Goal: Task Accomplishment & Management: Manage account settings

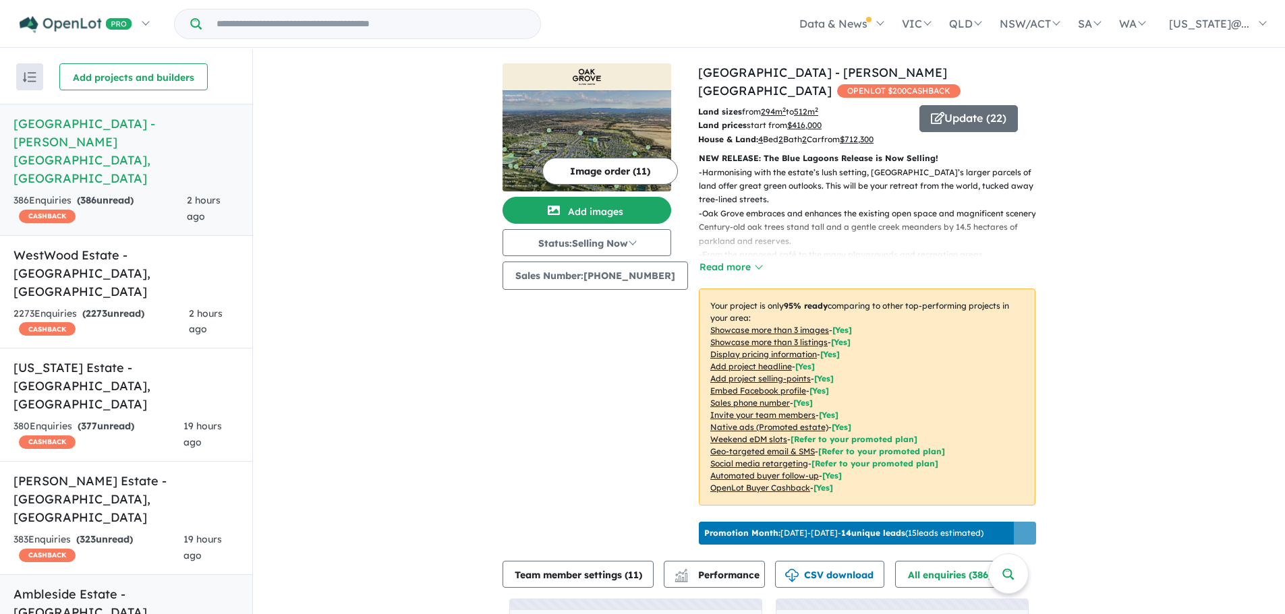
click at [106, 585] on h5 "Ambleside Estate - [GEOGRAPHIC_DATA][PERSON_NAME][GEOGRAPHIC_DATA]" at bounding box center [125, 612] width 225 height 55
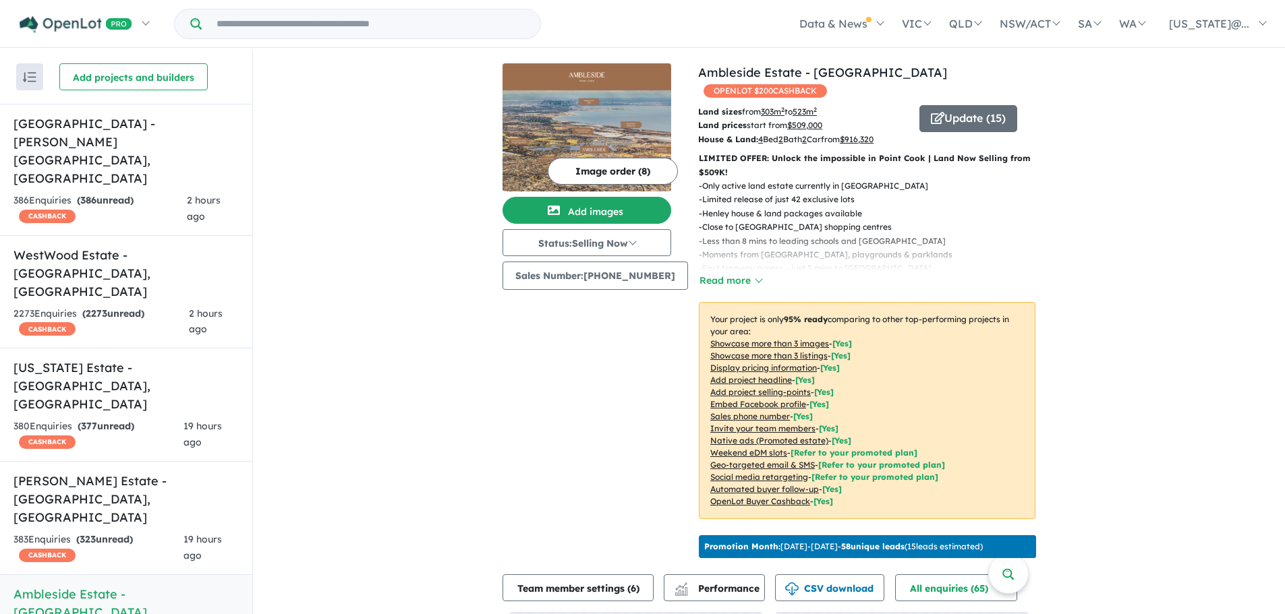
click at [779, 351] on u "Showcase more than 3 listings" at bounding box center [768, 356] width 117 height 10
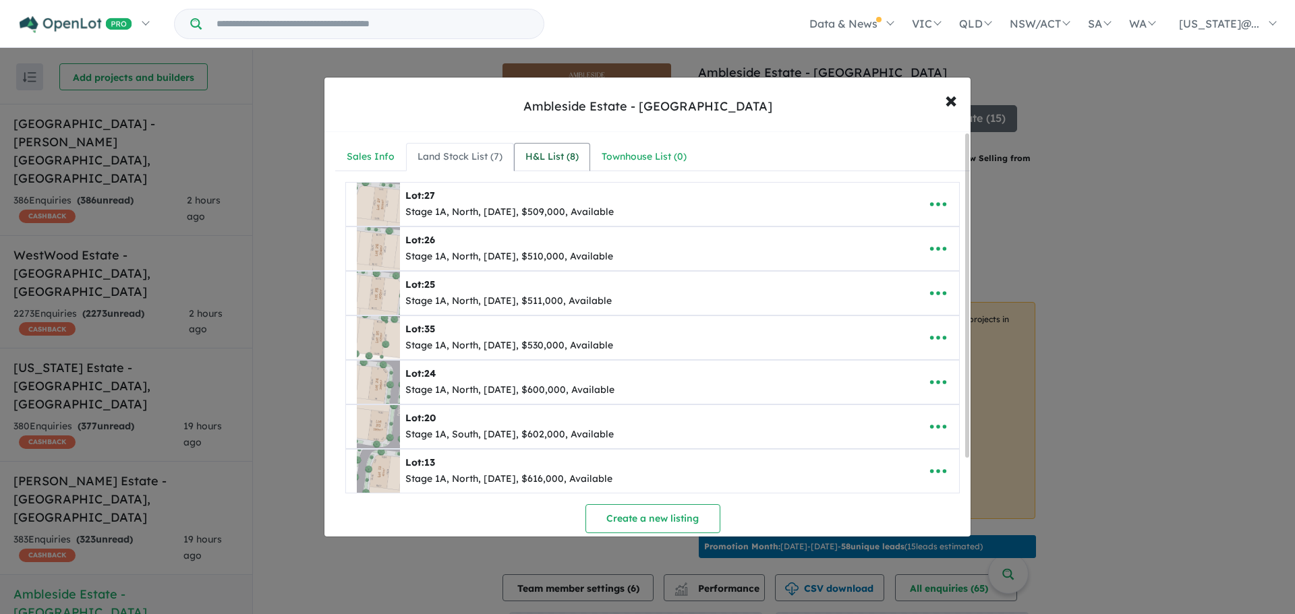
click at [546, 156] on div "H&L List ( 8 )" at bounding box center [551, 157] width 53 height 16
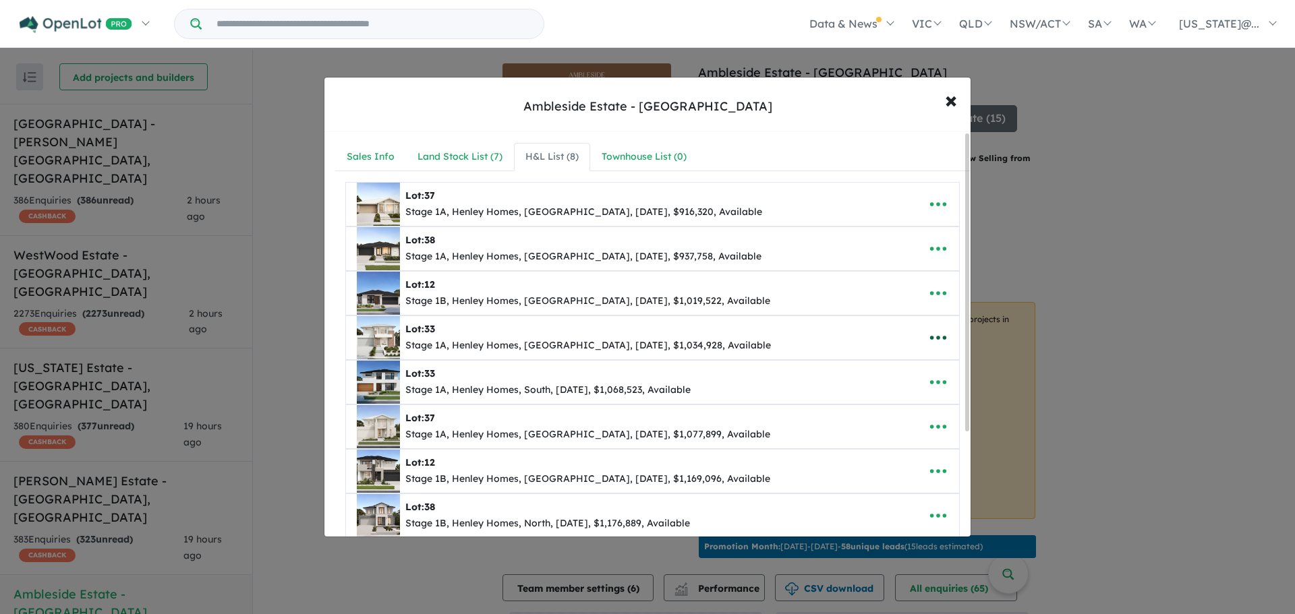
click at [930, 337] on icon "button" at bounding box center [938, 338] width 20 height 20
click at [910, 403] on link "Remove" at bounding box center [908, 401] width 100 height 31
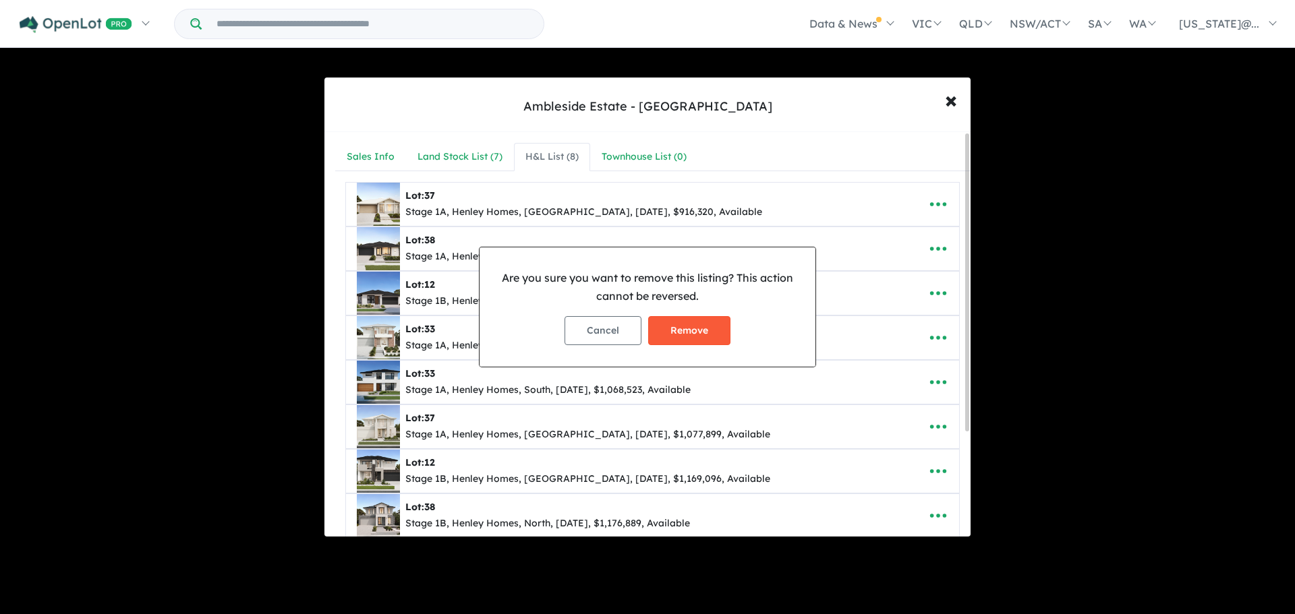
click at [701, 329] on button "Remove" at bounding box center [689, 330] width 82 height 29
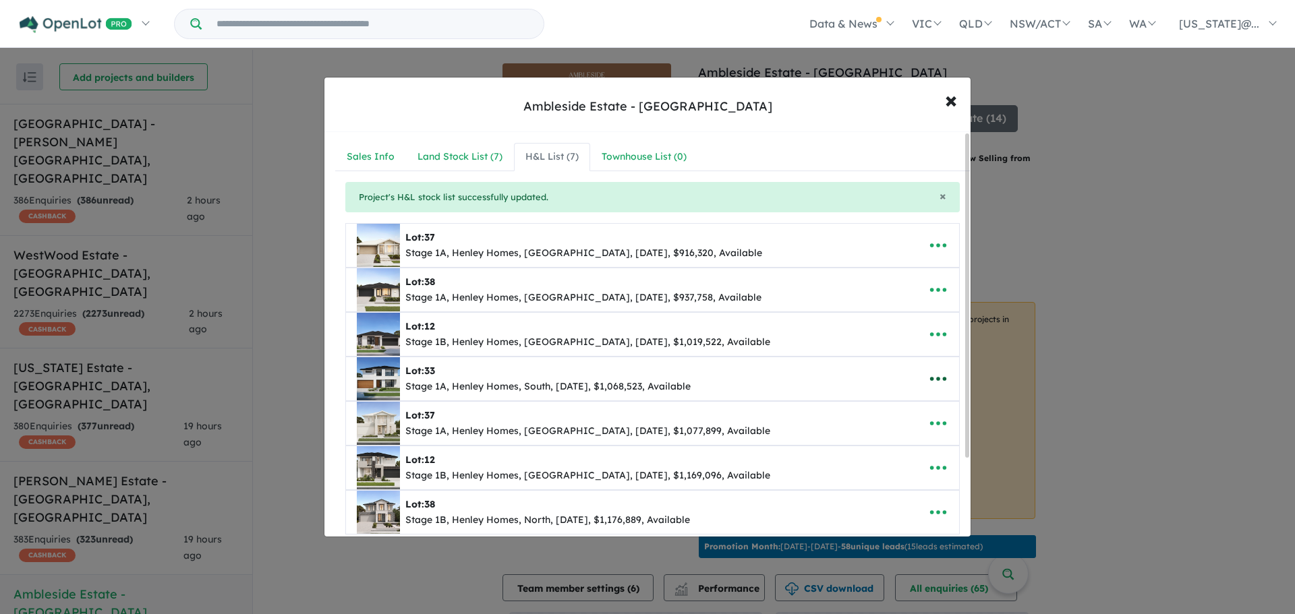
click at [937, 378] on icon "button" at bounding box center [938, 379] width 20 height 20
click at [904, 440] on link "Remove" at bounding box center [908, 443] width 100 height 31
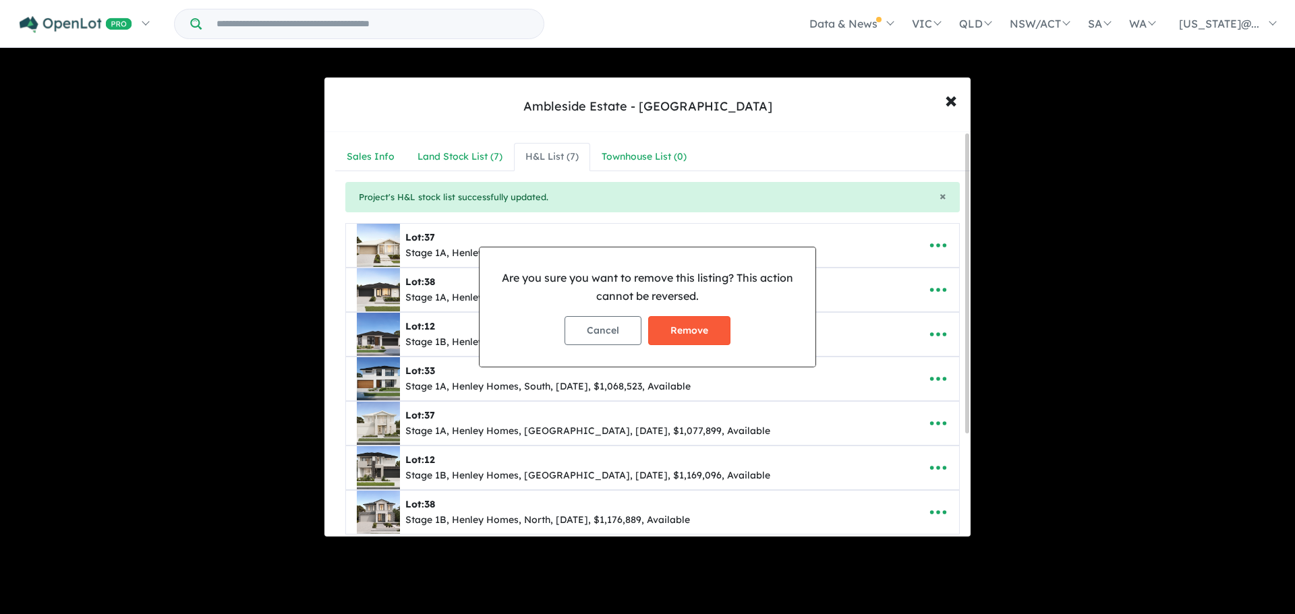
click at [688, 331] on button "Remove" at bounding box center [689, 330] width 82 height 29
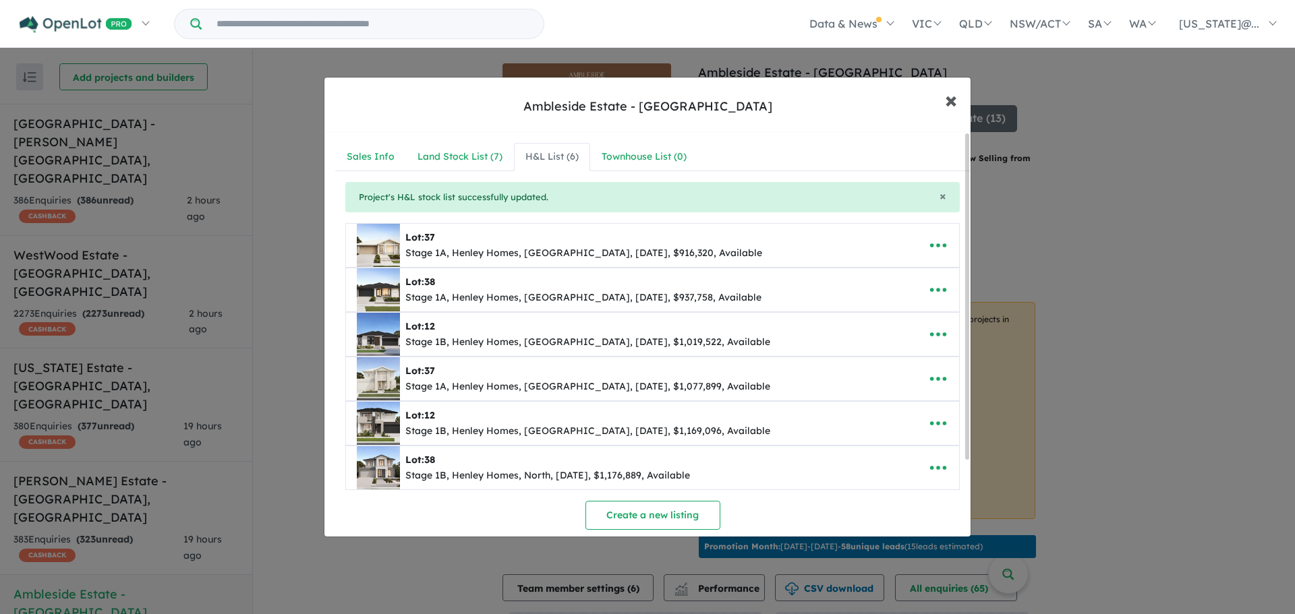
click at [949, 103] on span "×" at bounding box center [951, 99] width 12 height 29
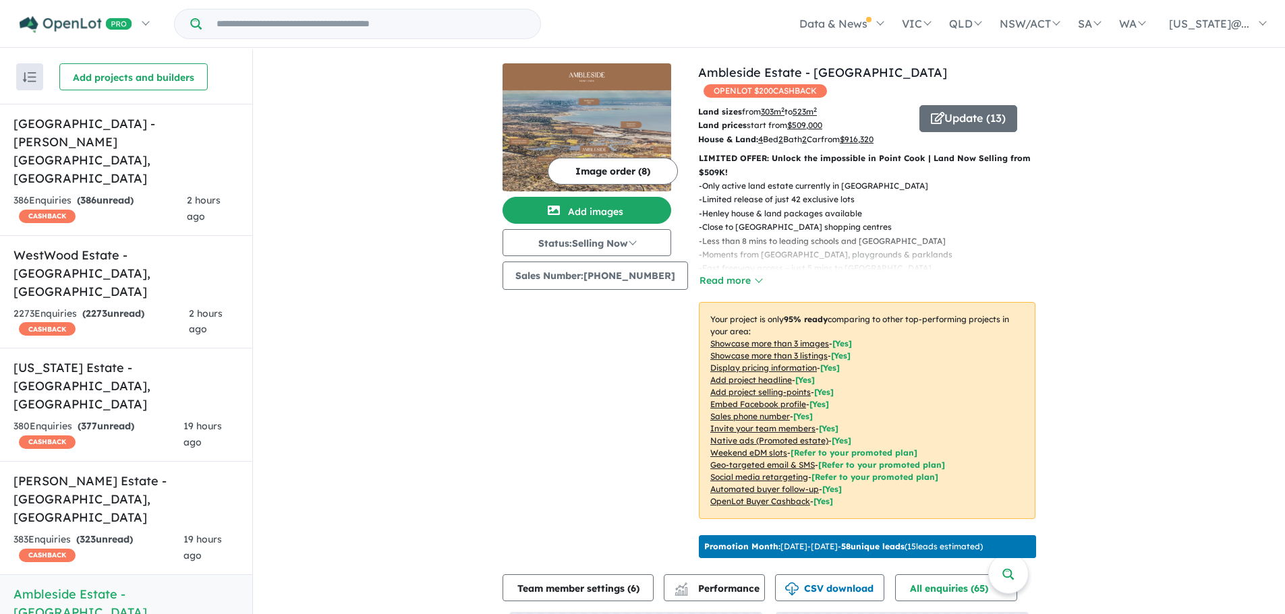
click at [1103, 216] on div "View 14 projects in your account Ambleside Estate - Point Cook OPENLOT $ 200 CA…" at bounding box center [769, 414] width 1032 height 728
